Goal: Register for event/course

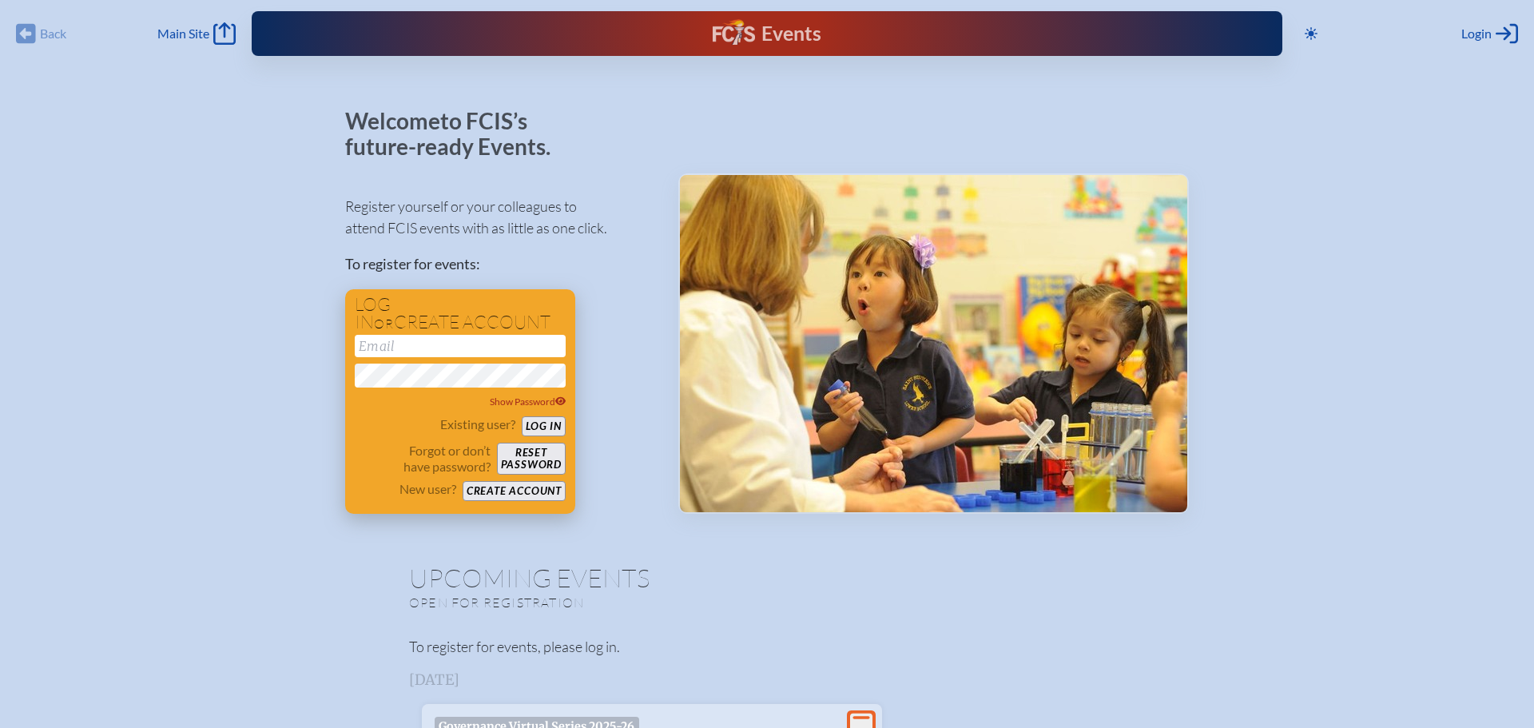
type input "[EMAIL_ADDRESS][DOMAIN_NAME]"
click at [546, 426] on button "Log in" at bounding box center [544, 426] width 44 height 20
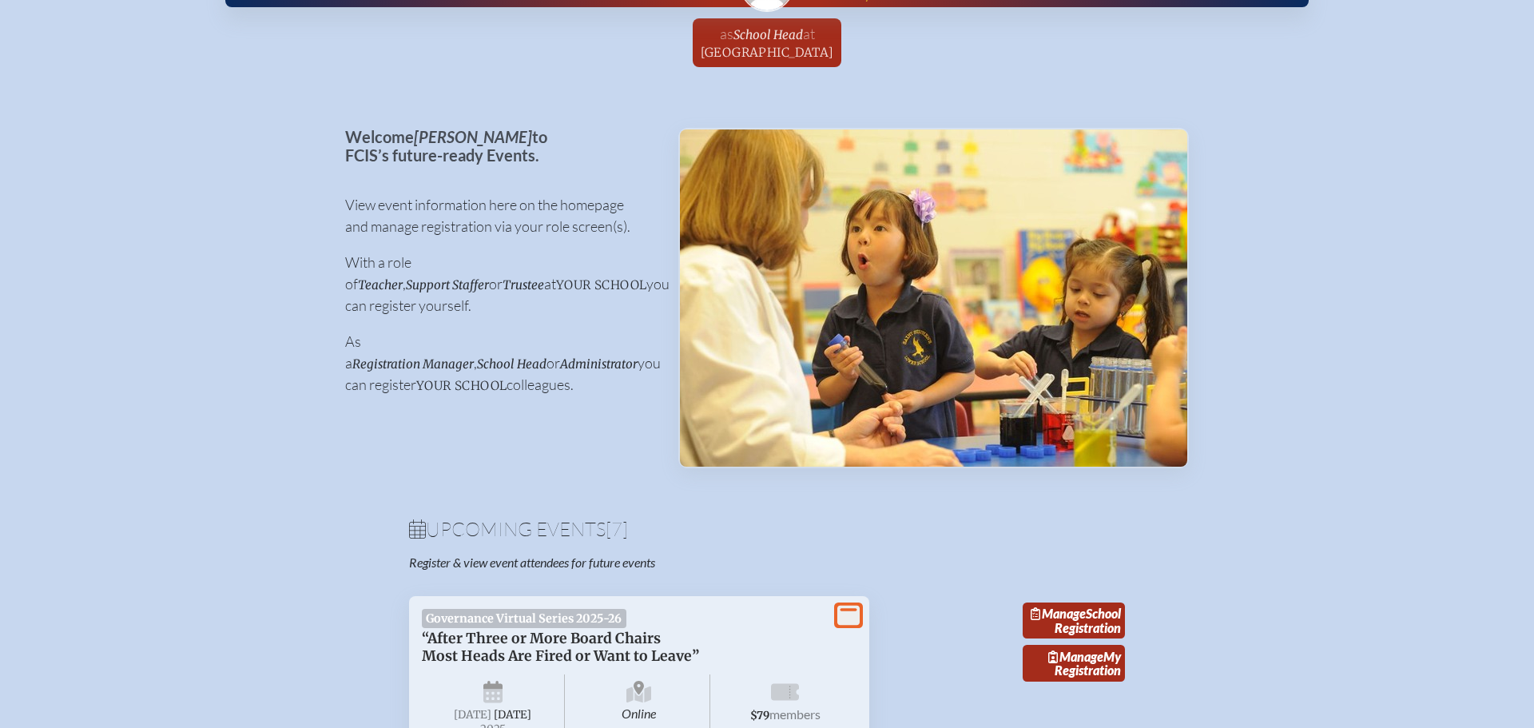
scroll to position [46, 0]
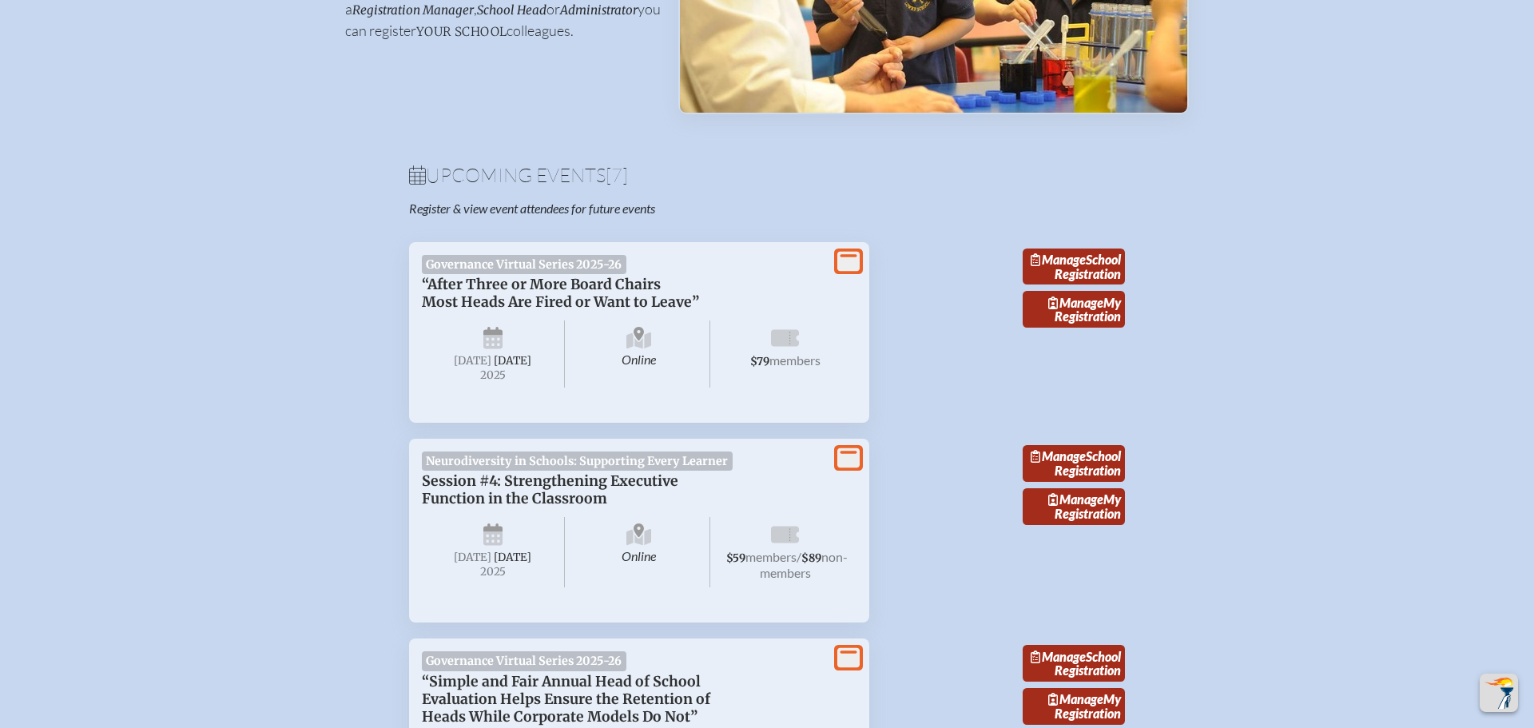
scroll to position [419, 0]
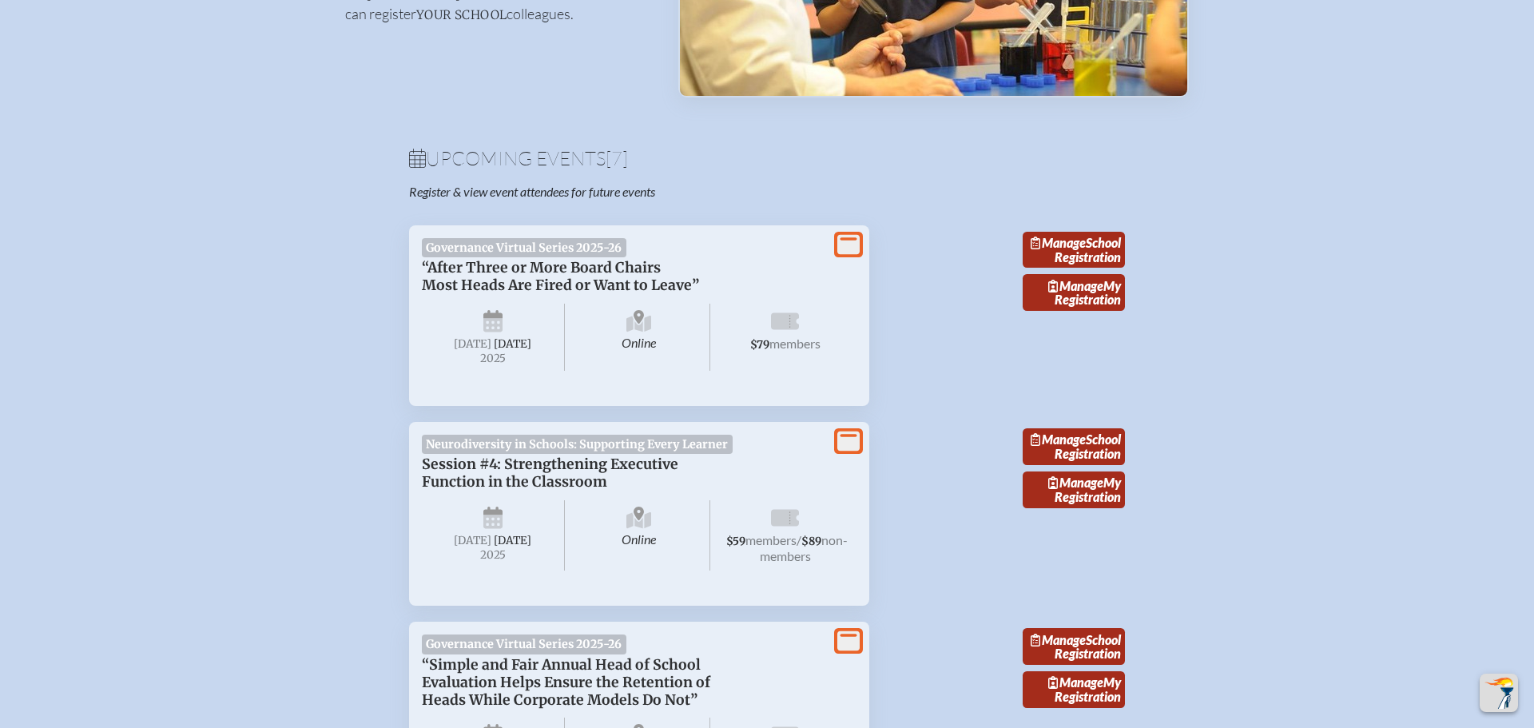
click at [785, 323] on icon at bounding box center [785, 320] width 28 height 17
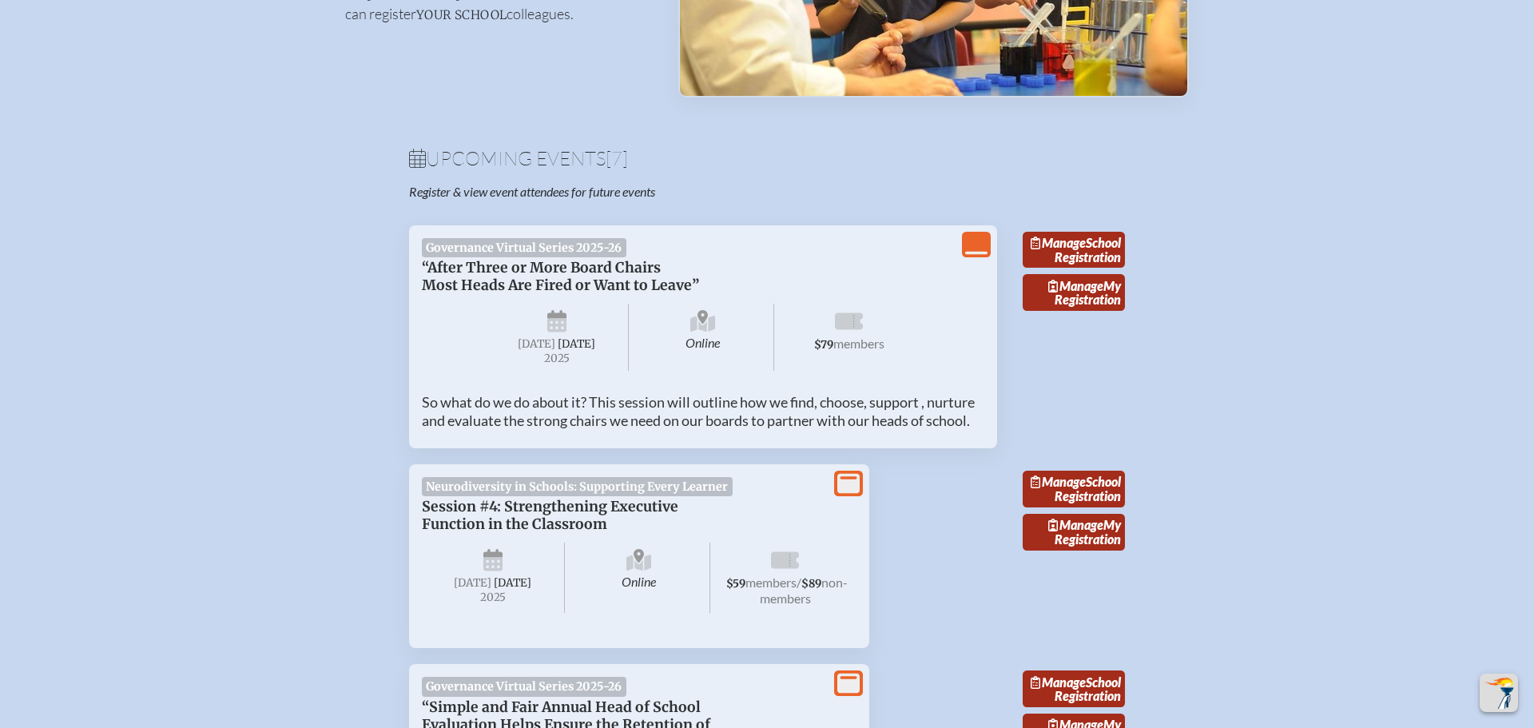
click at [727, 419] on p "So what do we do about it? This session will outline how we find, choose, suppo…" at bounding box center [703, 411] width 562 height 36
click at [1100, 293] on span "Manage" at bounding box center [1075, 285] width 55 height 15
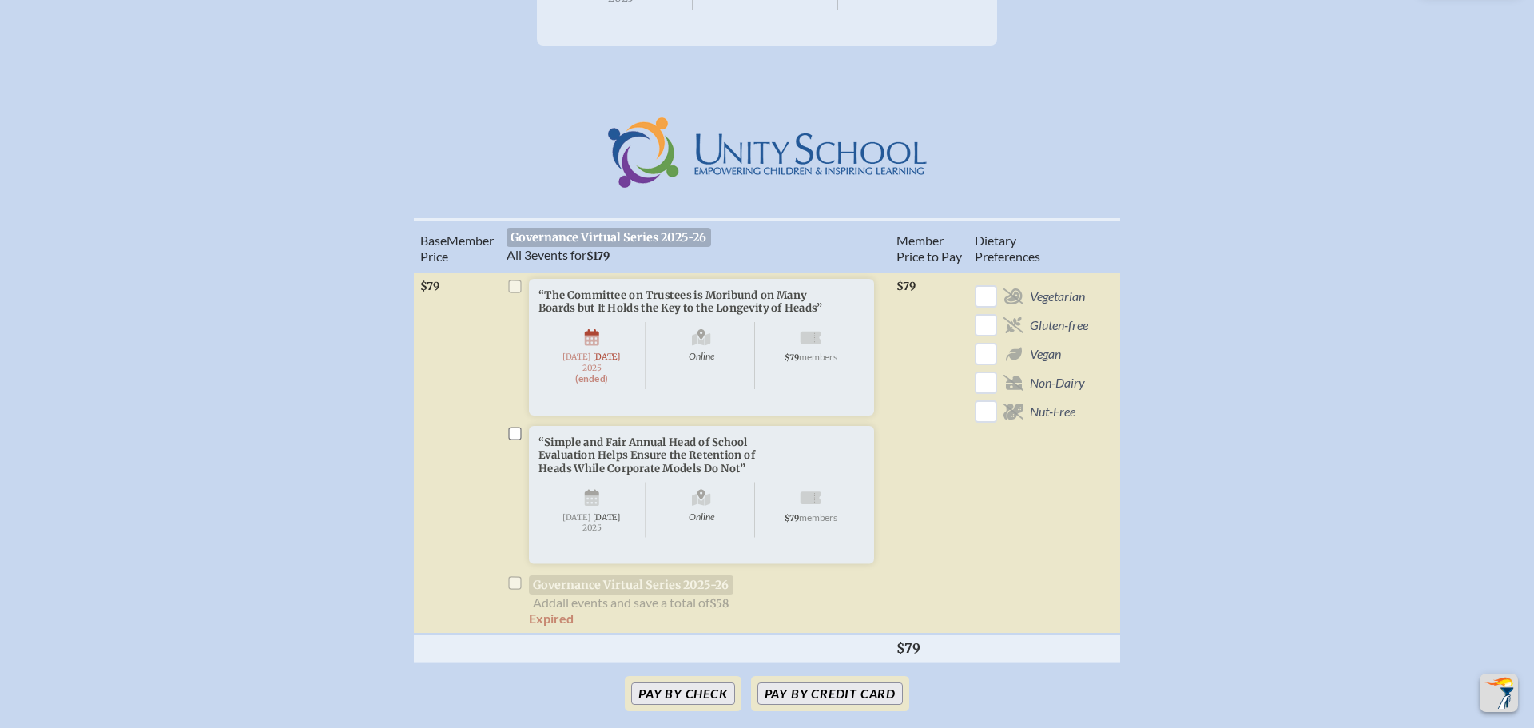
scroll to position [399, 0]
click at [515, 301] on li "“The Committee on Trustees is Moribund on Many Boards but It Holds the Key to t…" at bounding box center [695, 368] width 377 height 182
click at [518, 300] on li "“The Committee on Trustees is Moribund on Many Boards but It Holds the Key to t…" at bounding box center [695, 368] width 377 height 182
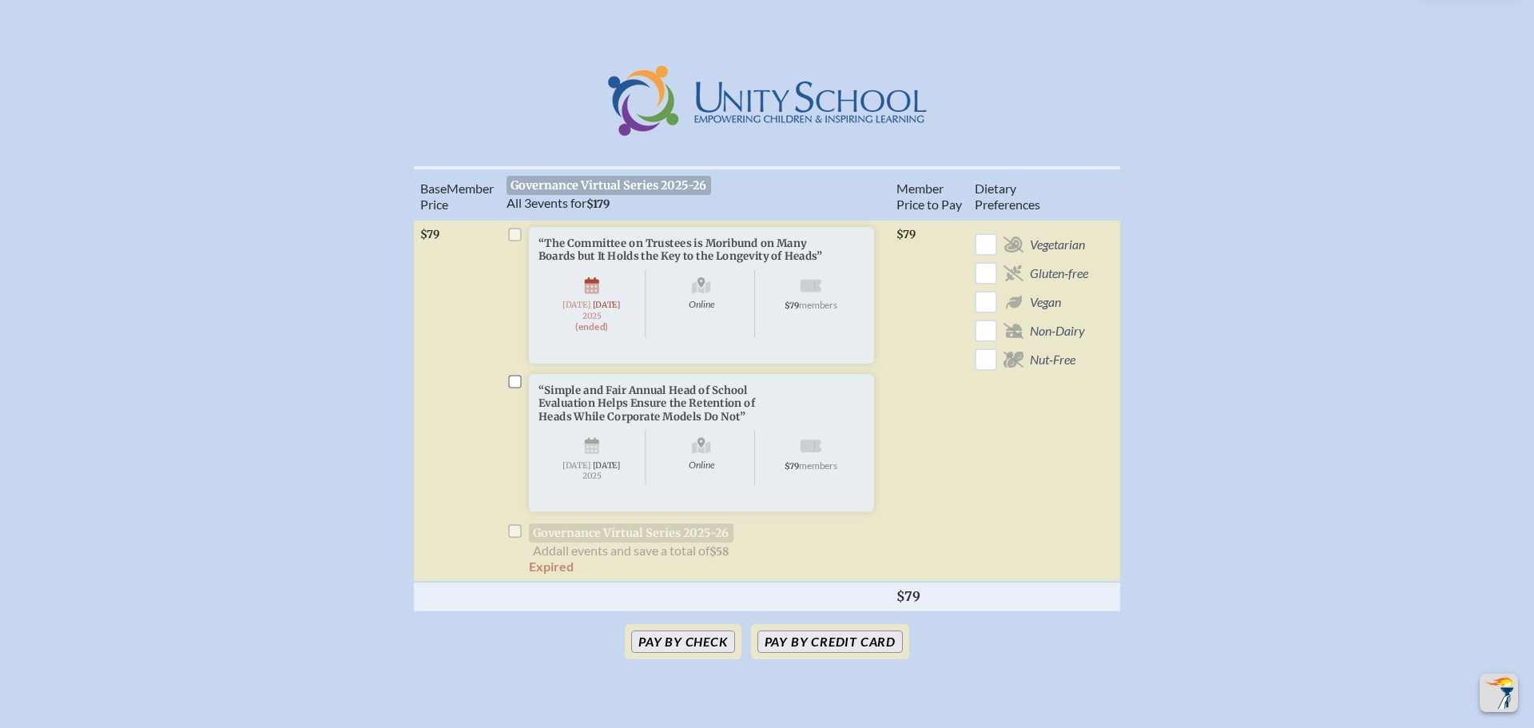
scroll to position [453, 0]
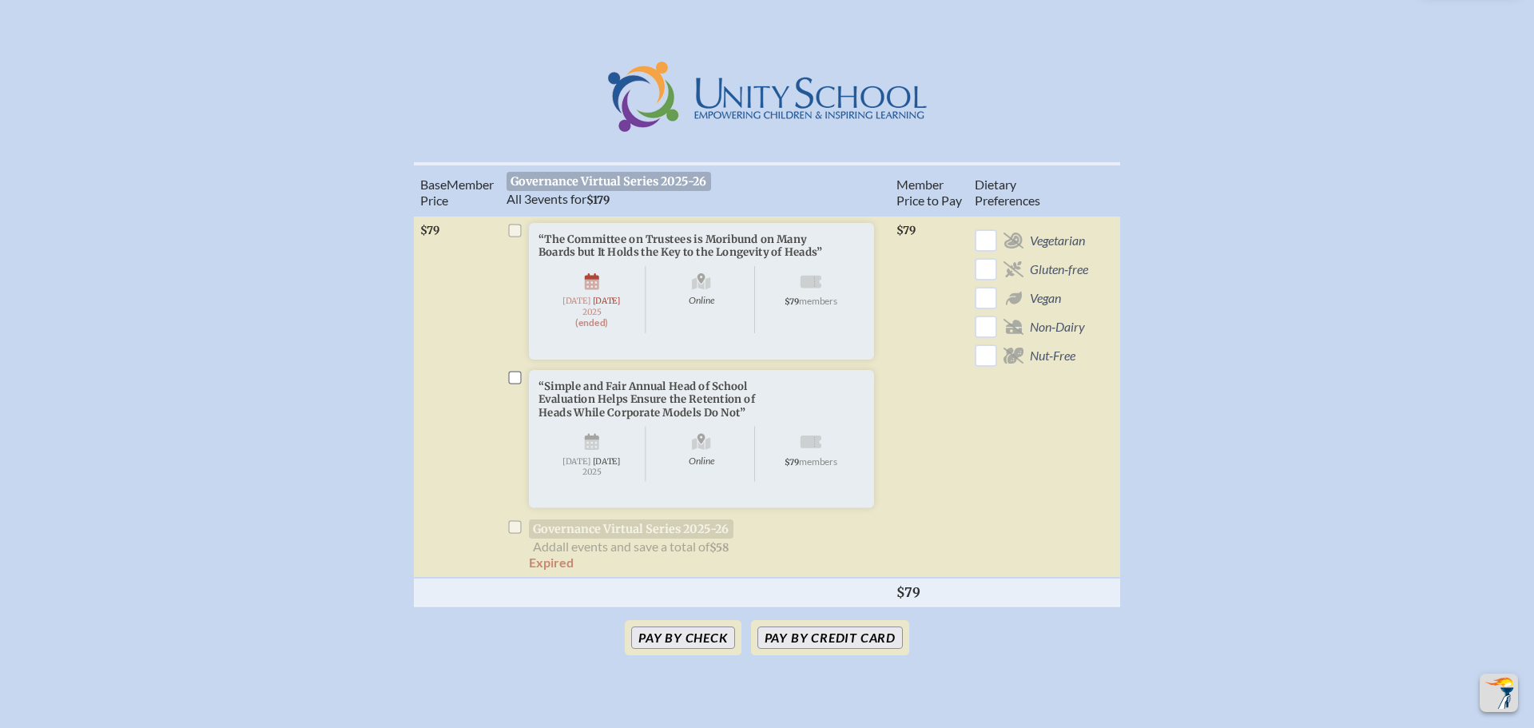
click at [516, 384] on input "checkbox" at bounding box center [514, 378] width 13 height 13
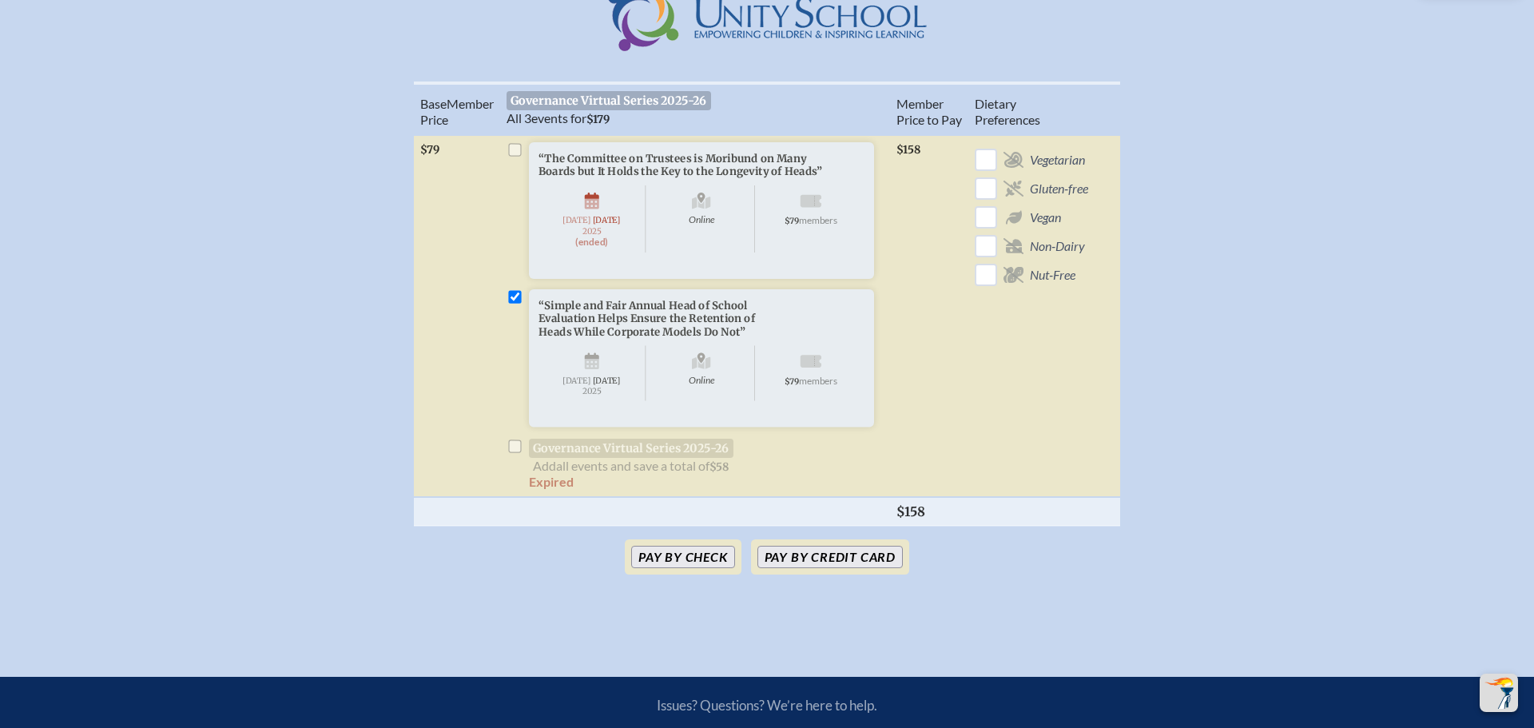
scroll to position [527, 0]
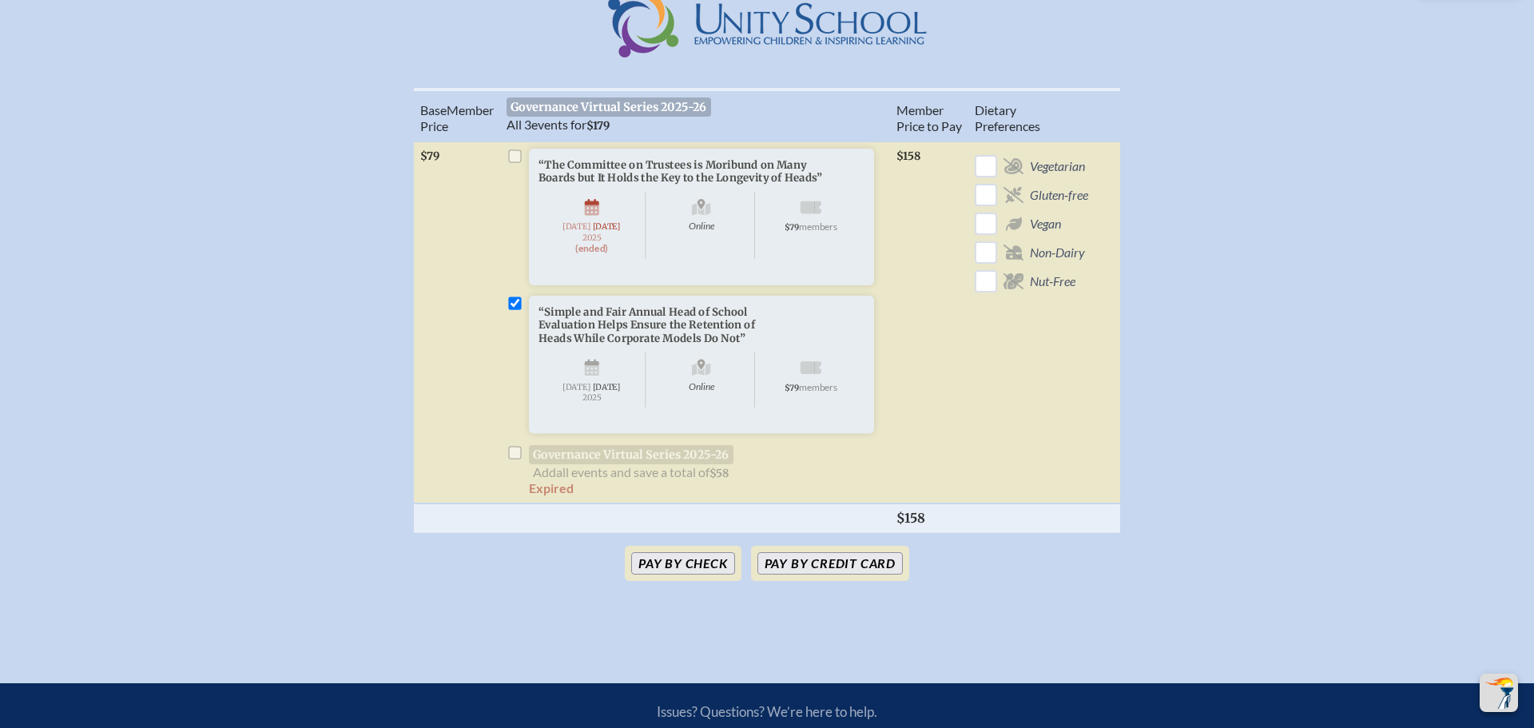
click at [520, 310] on input "checkbox" at bounding box center [514, 303] width 13 height 13
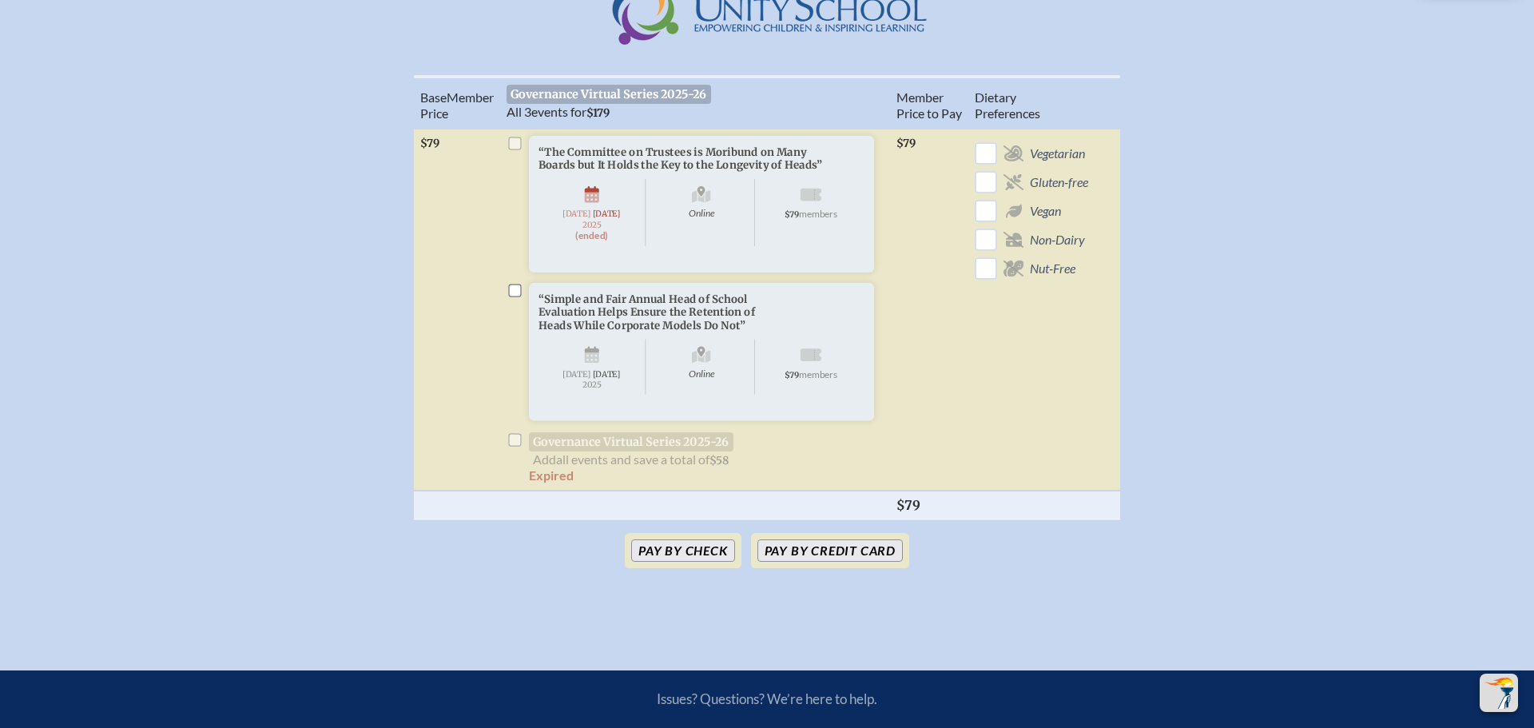
scroll to position [537, 0]
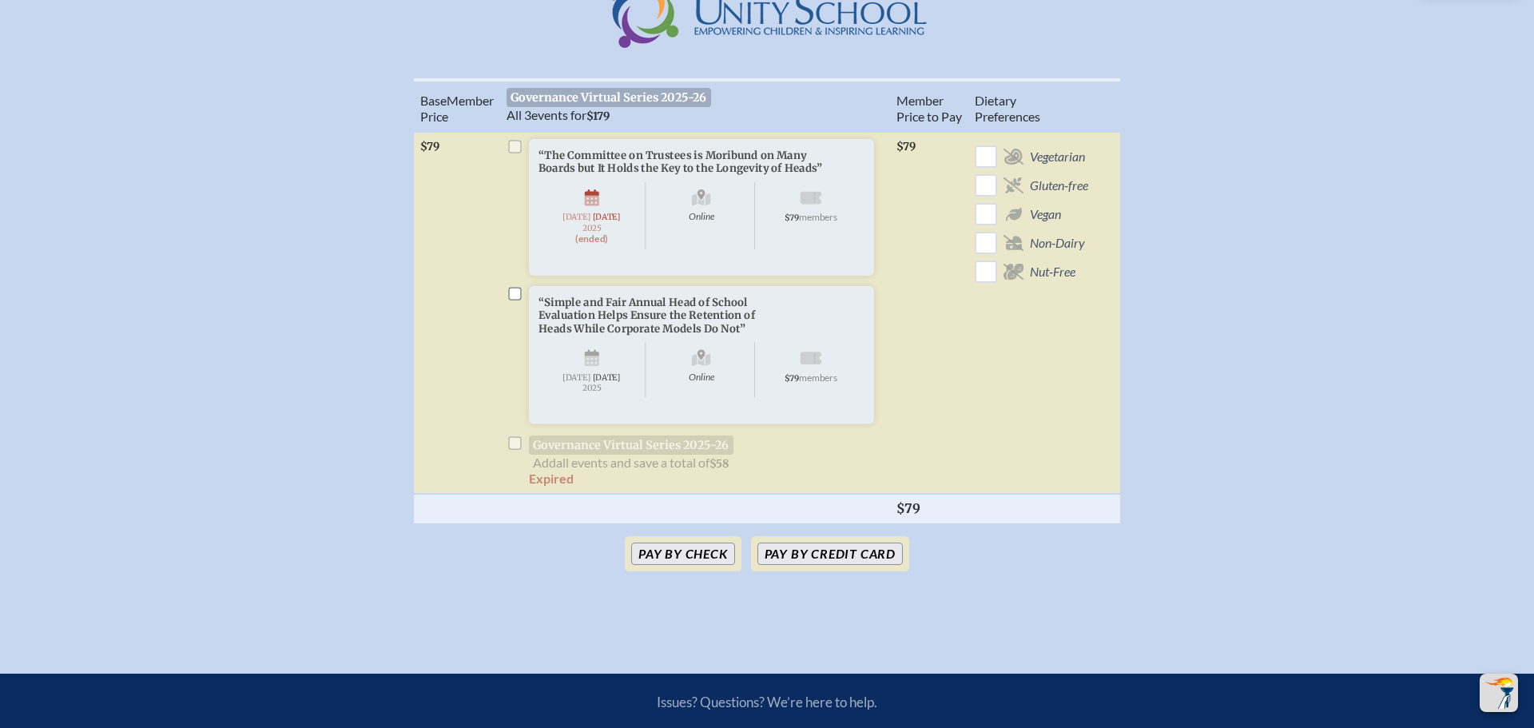
click at [519, 300] on input "checkbox" at bounding box center [514, 294] width 13 height 13
click at [523, 164] on li "“The Committee on Trustees is Moribund on Many Boards but It Holds the Key to t…" at bounding box center [695, 230] width 377 height 182
click at [518, 165] on li "“The Committee on Trustees is Moribund on Many Boards but It Holds the Key to t…" at bounding box center [695, 230] width 377 height 182
click at [518, 164] on li "“The Committee on Trustees is Moribund on Many Boards but It Holds the Key to t…" at bounding box center [695, 230] width 377 height 182
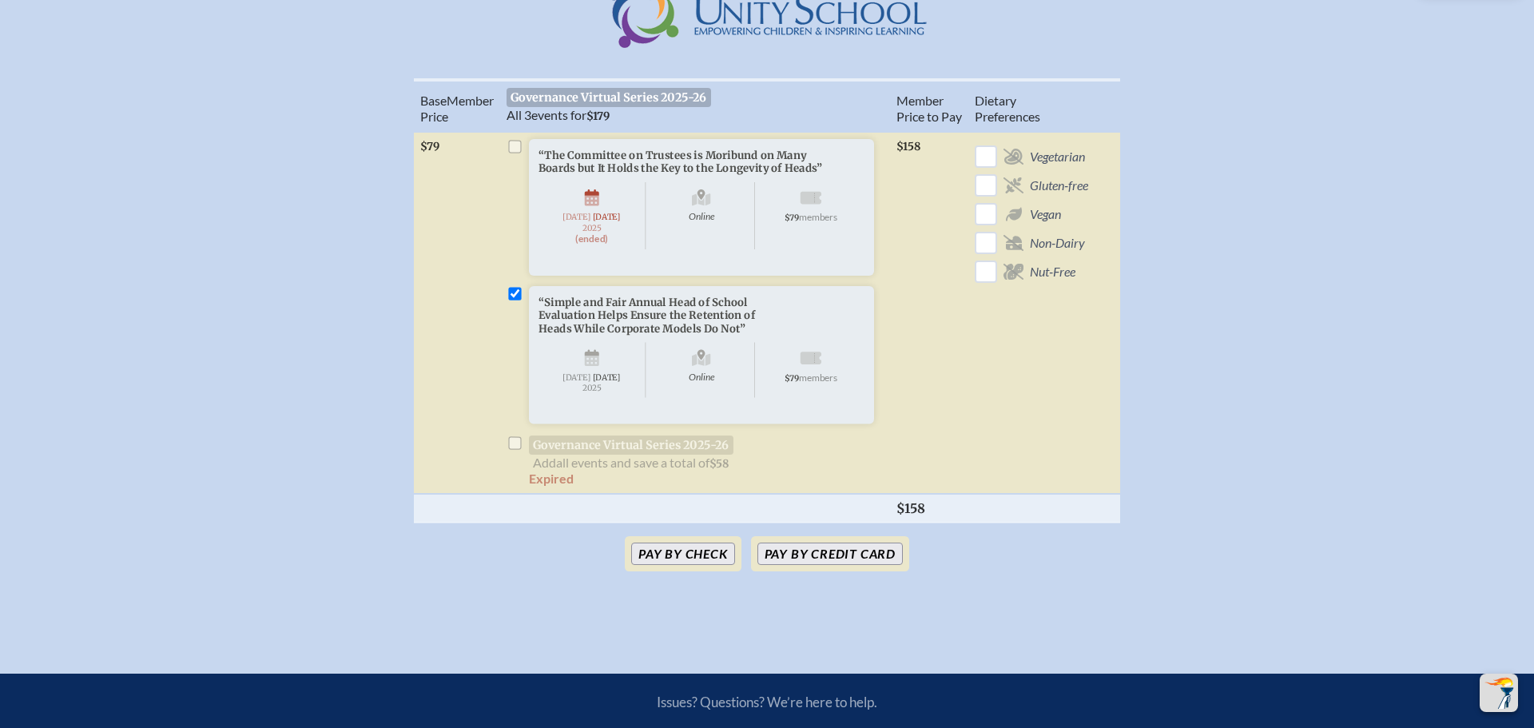
click at [518, 164] on li "“The Committee on Trustees is Moribund on Many Boards but It Holds the Key to t…" at bounding box center [695, 230] width 377 height 182
click at [519, 300] on input "checkbox" at bounding box center [514, 294] width 13 height 13
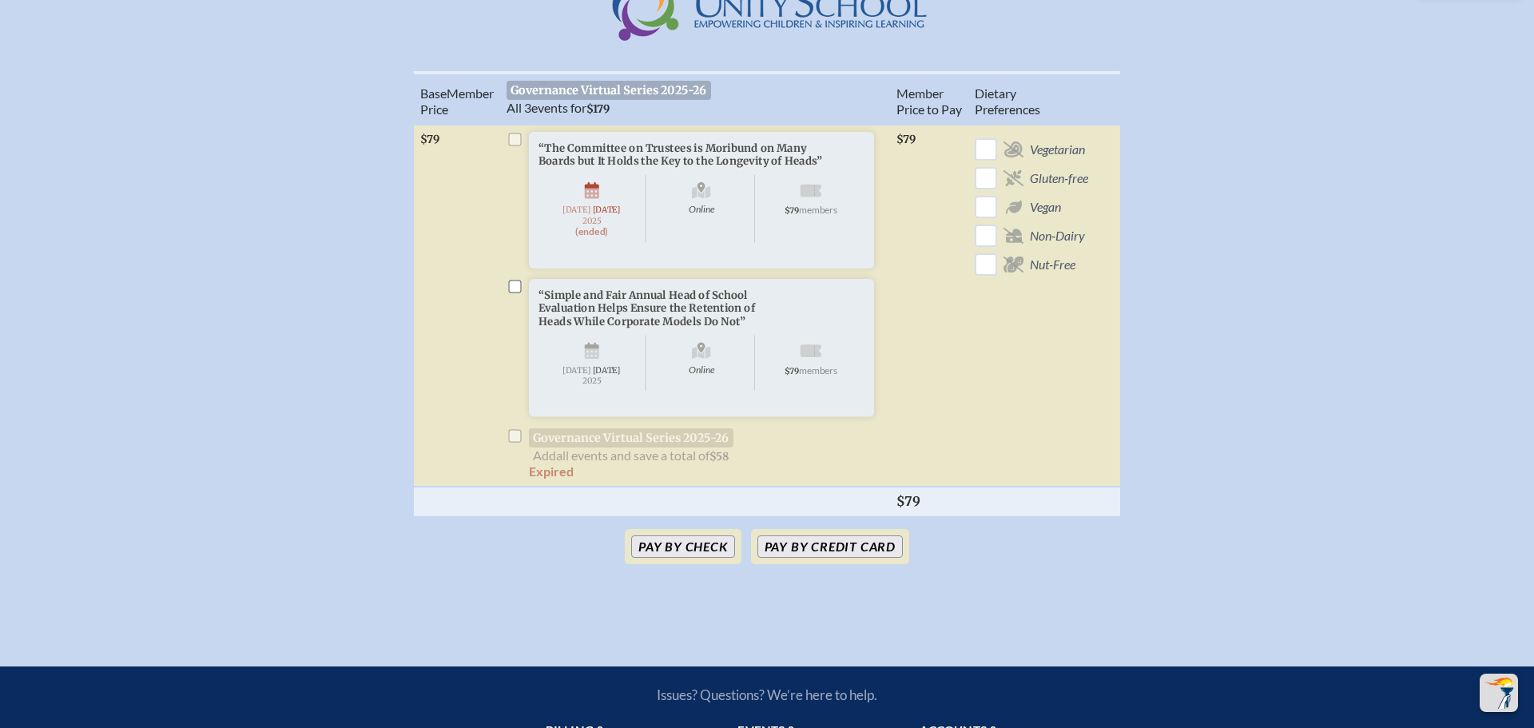
scroll to position [539, 0]
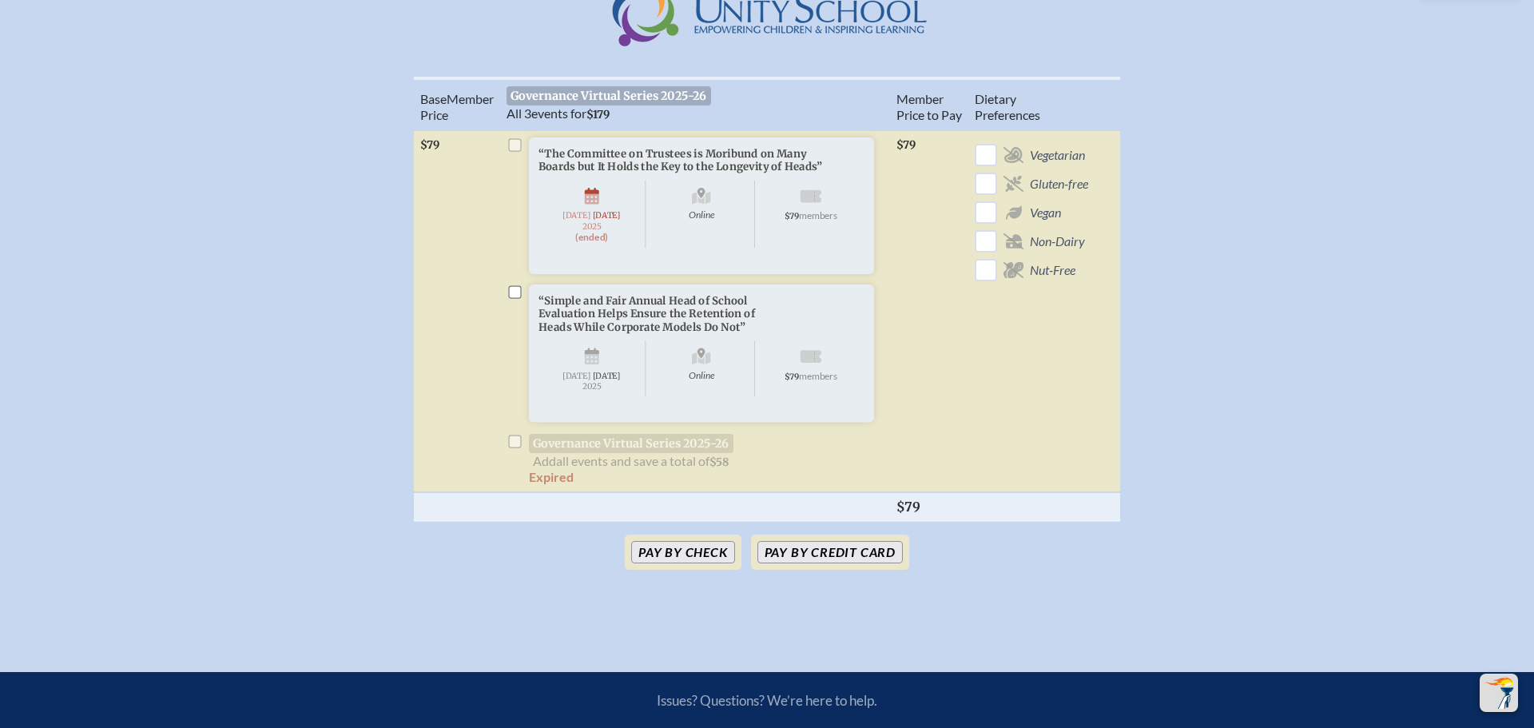
click at [511, 299] on input "checkbox" at bounding box center [514, 292] width 13 height 13
checkbox input "true"
click at [800, 563] on button "Pay by Credit Card" at bounding box center [829, 552] width 145 height 22
